Goal: Information Seeking & Learning: Find specific fact

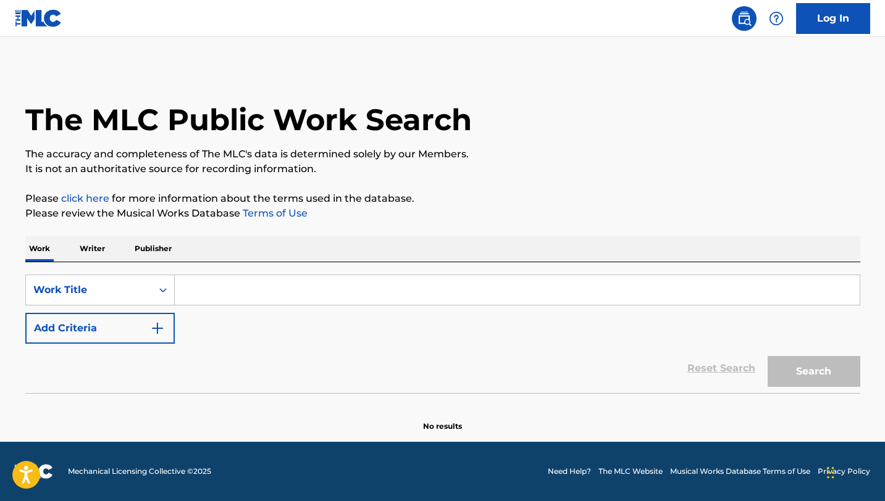
click at [92, 254] on p "Writer" at bounding box center [92, 249] width 33 height 26
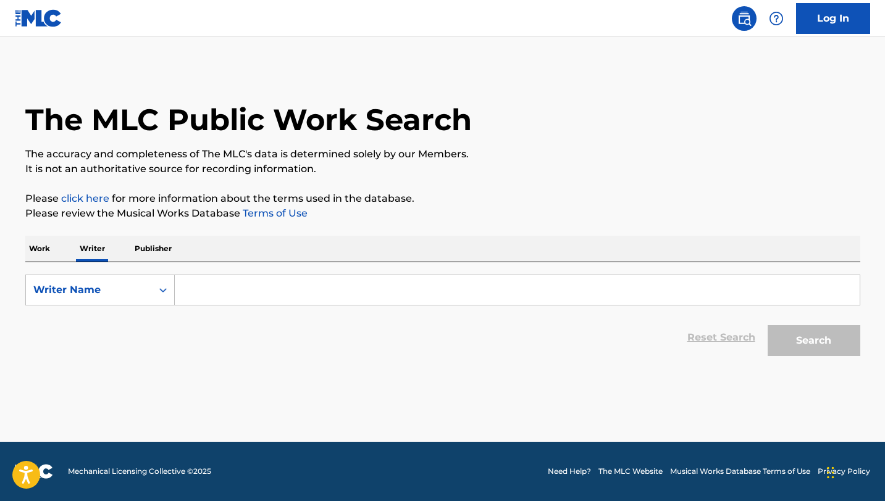
click at [209, 296] on input "Search Form" at bounding box center [517, 290] width 685 height 30
paste input "Zikaa"
type input "Zikaa"
click at [46, 254] on p "Work" at bounding box center [39, 249] width 28 height 26
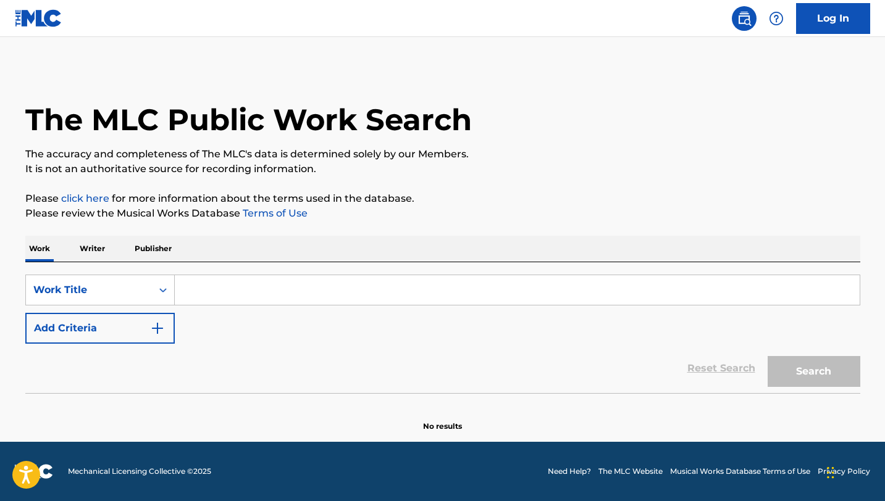
click at [206, 285] on input "Search Form" at bounding box center [517, 290] width 685 height 30
paste input "Zikaa"
type input "Zikaa"
click at [767, 356] on button "Search" at bounding box center [813, 371] width 93 height 31
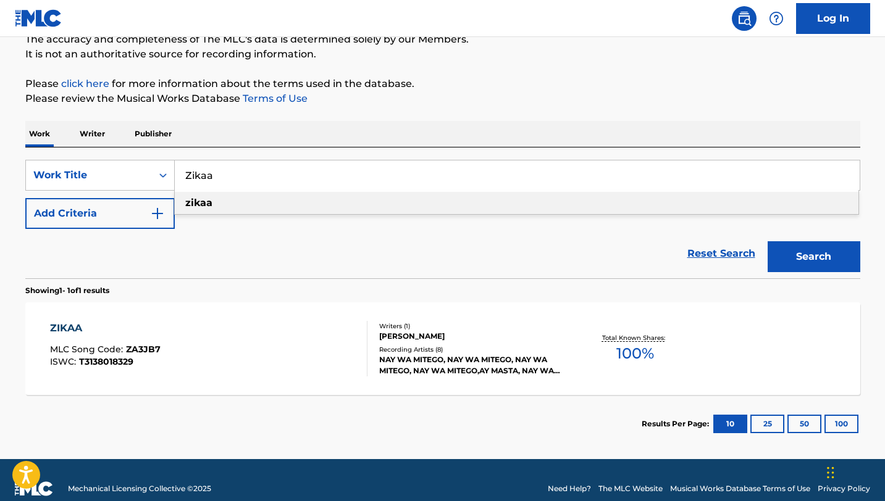
scroll to position [132, 0]
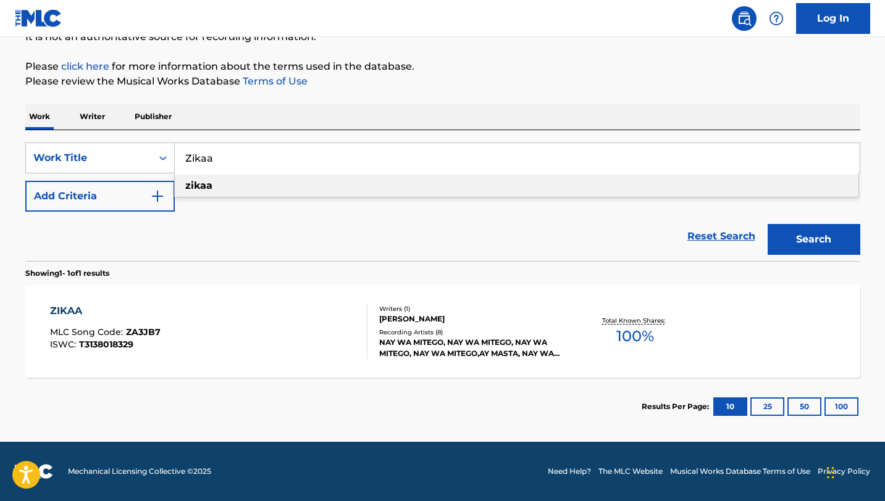
click at [80, 304] on div "ZIKAA" at bounding box center [105, 311] width 110 height 15
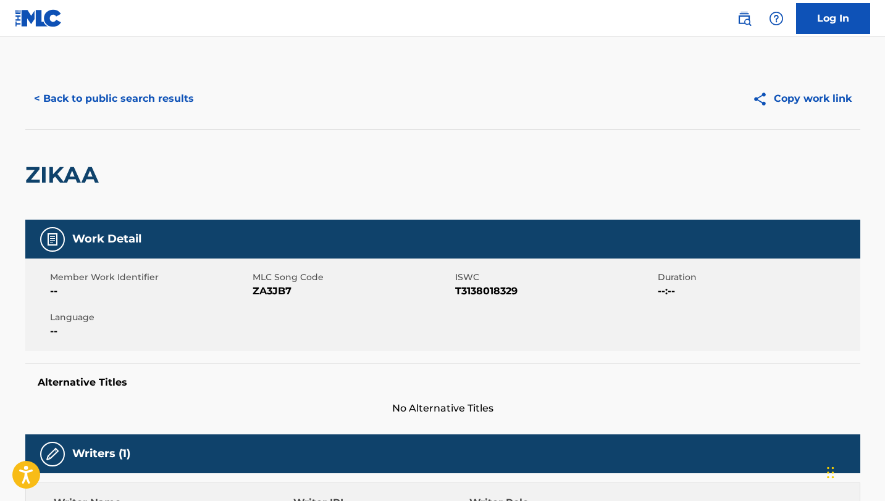
click at [55, 106] on button "< Back to public search results" at bounding box center [113, 98] width 177 height 31
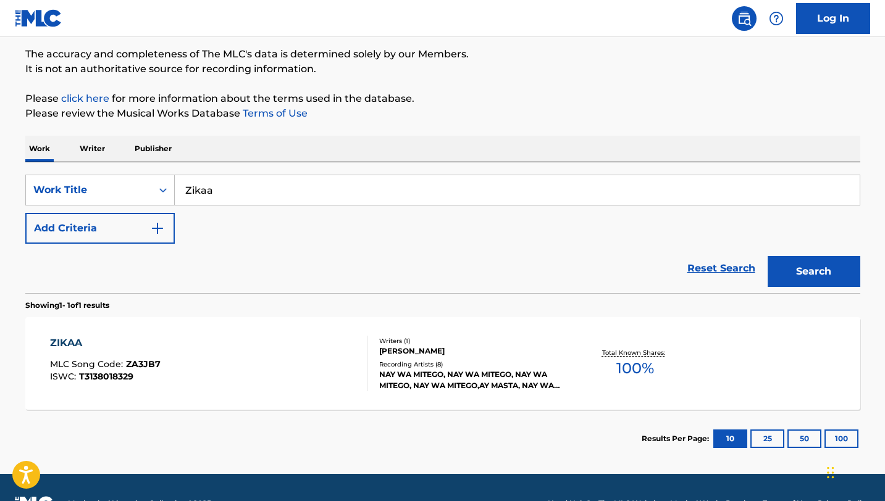
click at [269, 194] on input "Zikaa" at bounding box center [517, 190] width 685 height 30
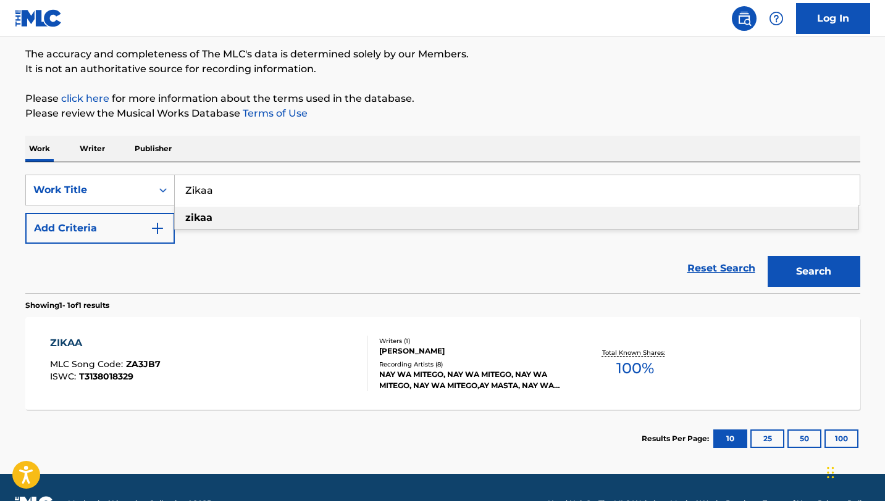
paste input "Yaro"
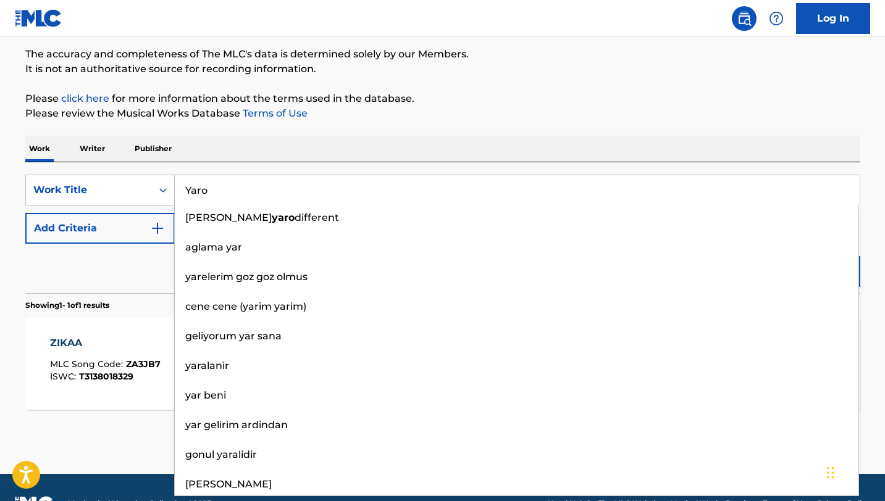
type input "Yaro"
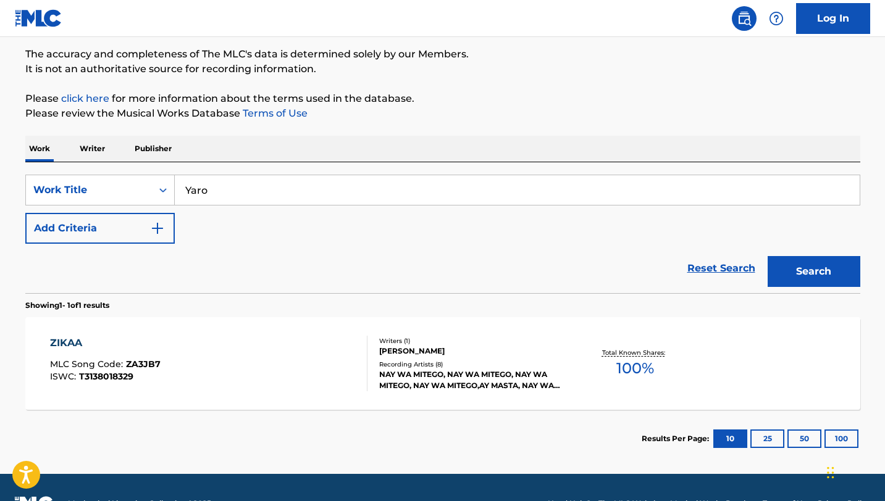
click at [151, 256] on div "Reset Search Search" at bounding box center [442, 268] width 835 height 49
click at [836, 276] on button "Search" at bounding box center [813, 271] width 93 height 31
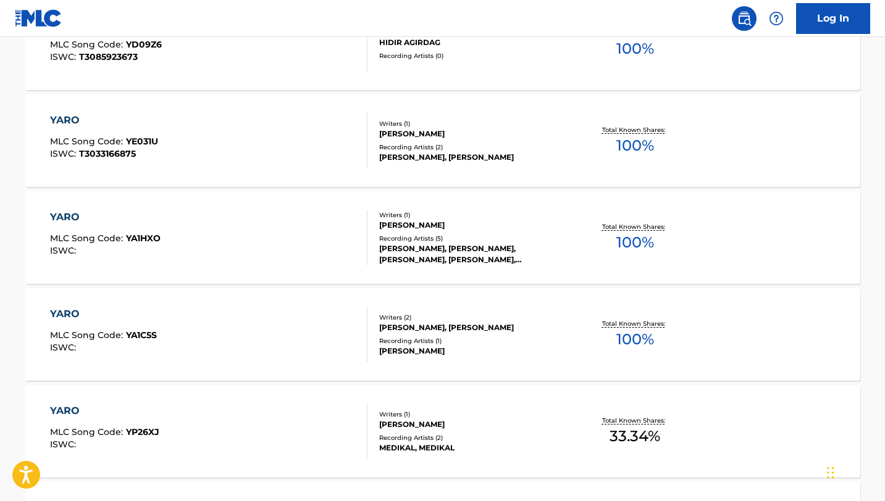
scroll to position [0, 0]
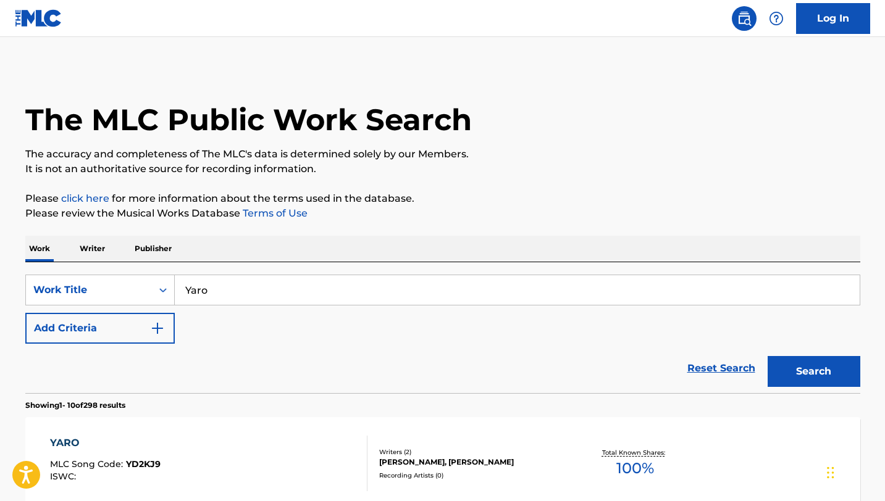
click at [143, 330] on button "Add Criteria" at bounding box center [99, 328] width 149 height 31
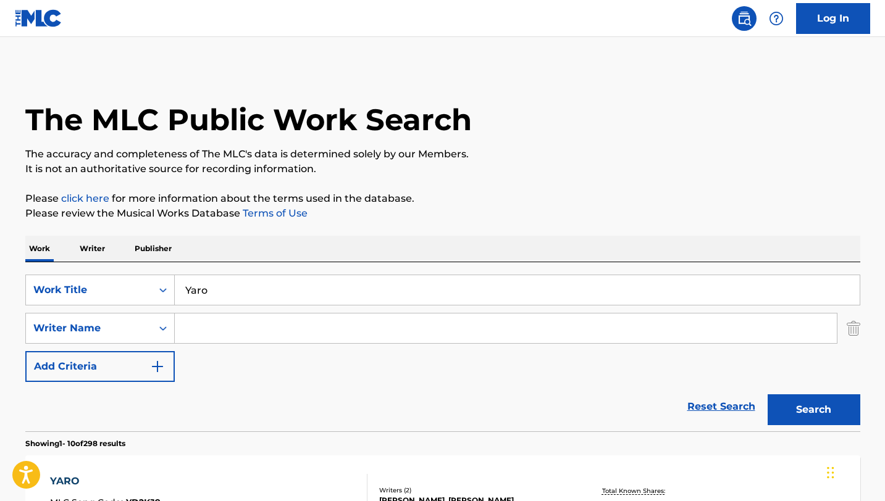
click at [231, 327] on input "Search Form" at bounding box center [506, 329] width 662 height 30
type input "vibe"
click at [767, 394] on button "Search" at bounding box center [813, 409] width 93 height 31
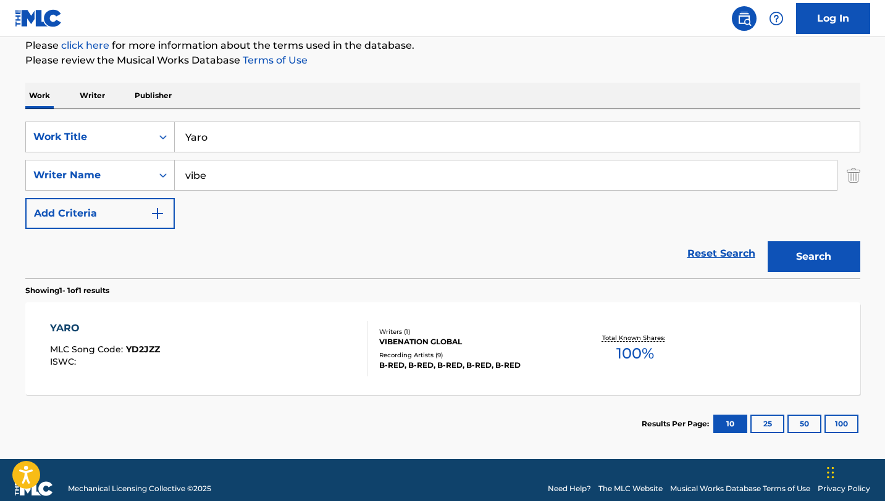
scroll to position [170, 0]
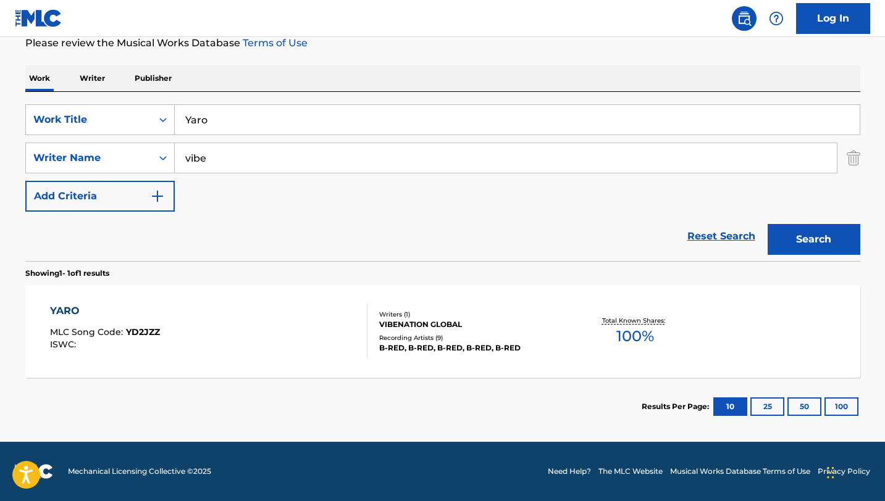
click at [75, 309] on div "YARO" at bounding box center [105, 311] width 110 height 15
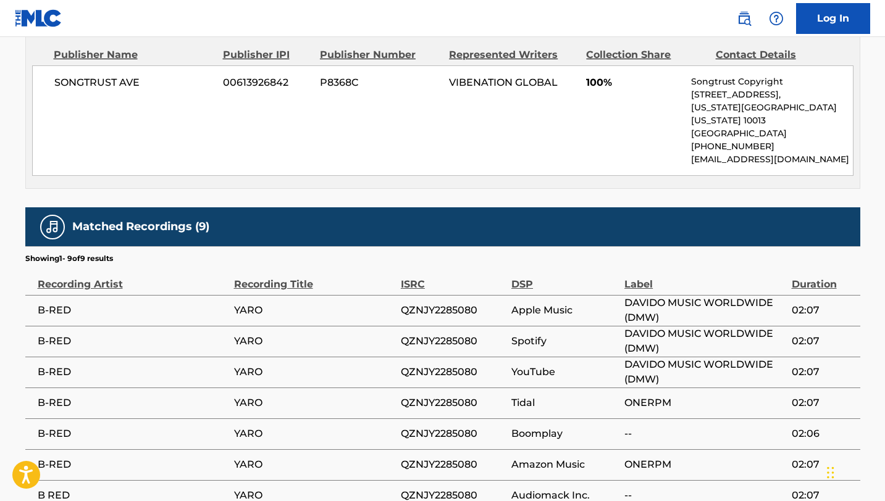
scroll to position [597, 0]
